Goal: Go to known website: Go to known website

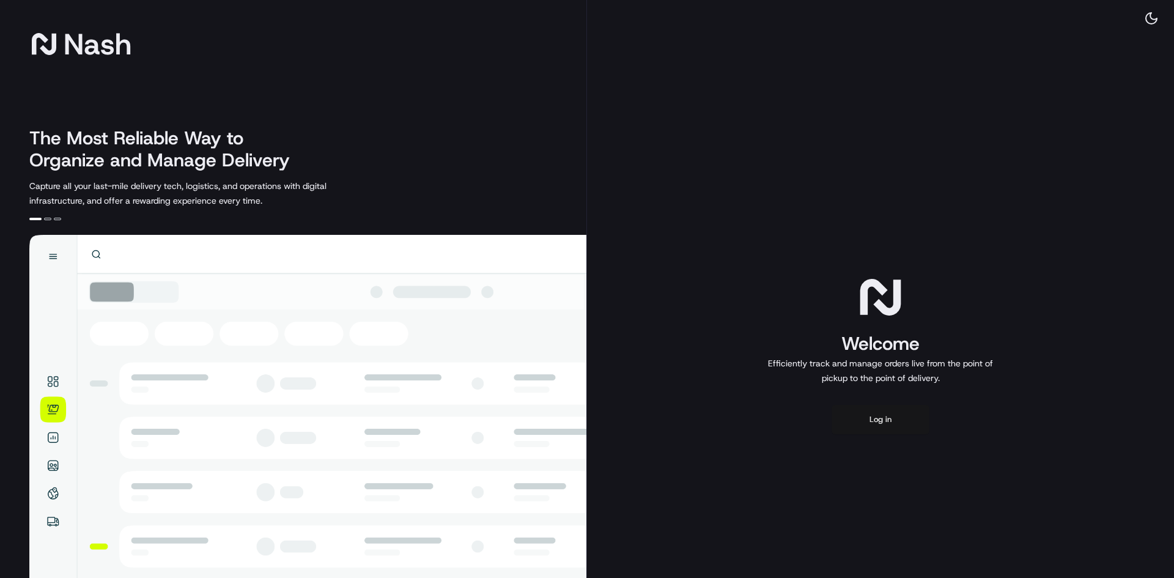
click at [877, 419] on button "Log in" at bounding box center [880, 419] width 98 height 29
